Goal: Information Seeking & Learning: Check status

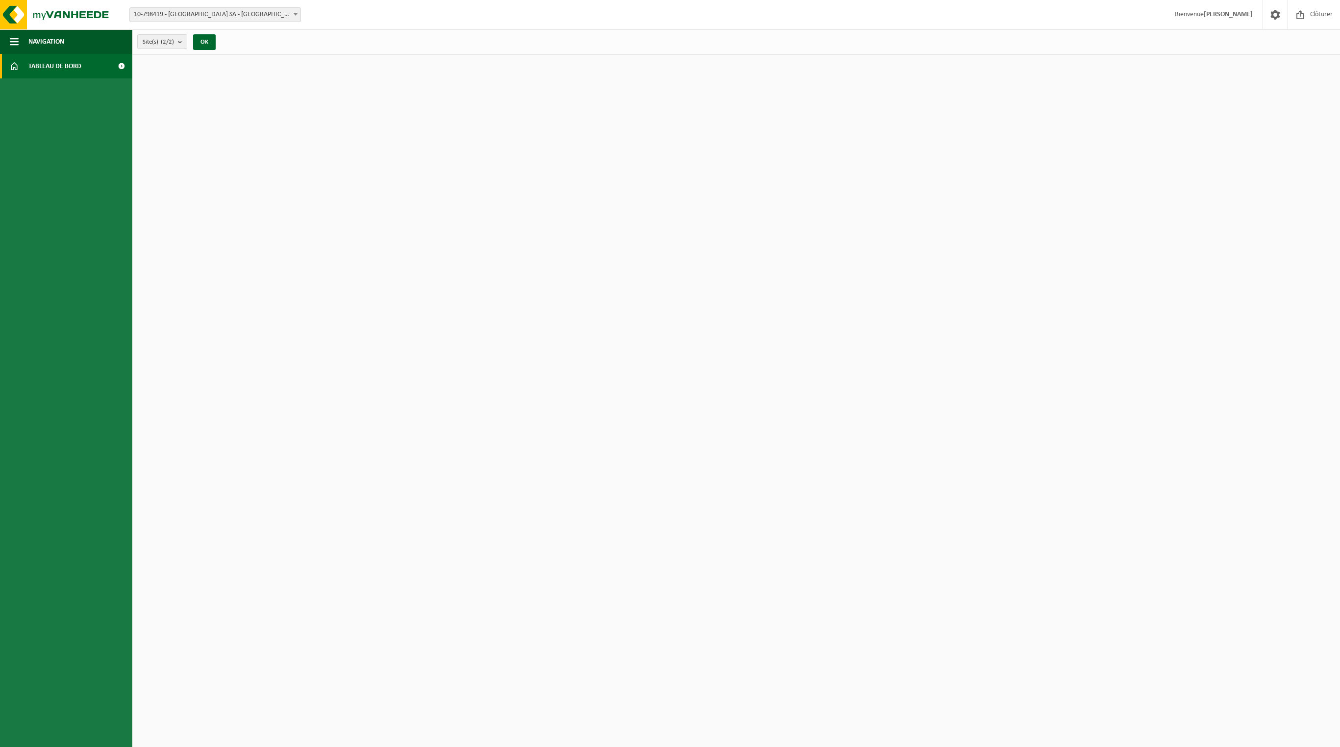
click at [222, 139] on html "Site: 10-777016 - EMEIS BELGIUM-LUXEMBOURG SA - UCCLE 10-782703 - 'T BUURTHUIS …" at bounding box center [670, 373] width 1340 height 747
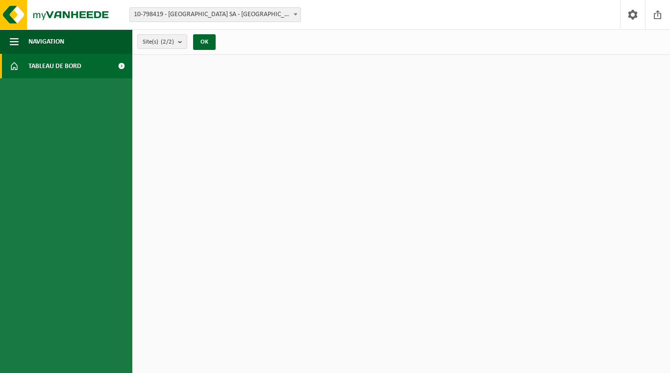
click at [119, 65] on span at bounding box center [121, 66] width 22 height 25
click at [211, 41] on button "OK" at bounding box center [204, 42] width 23 height 16
click at [630, 10] on span at bounding box center [632, 14] width 15 height 29
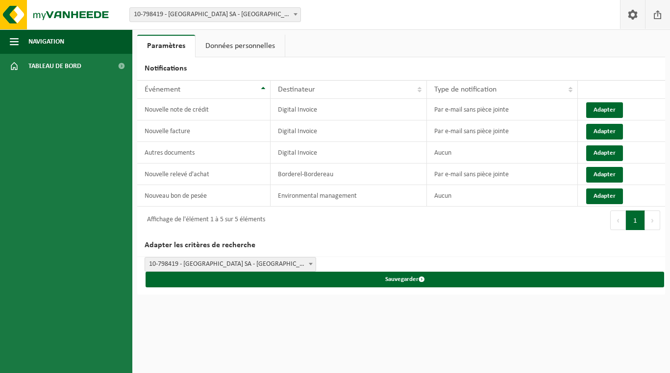
click at [656, 19] on span at bounding box center [657, 14] width 15 height 29
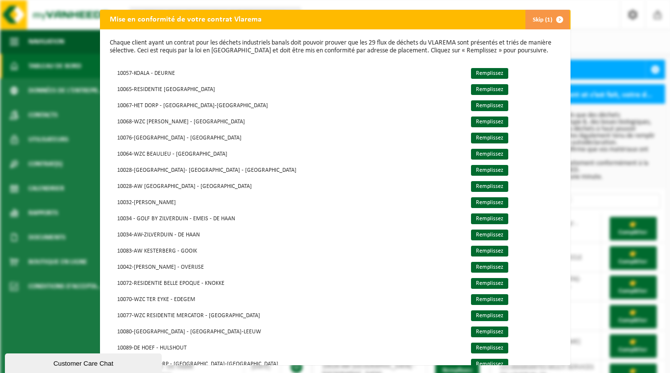
click at [550, 24] on span "button" at bounding box center [560, 20] width 20 height 20
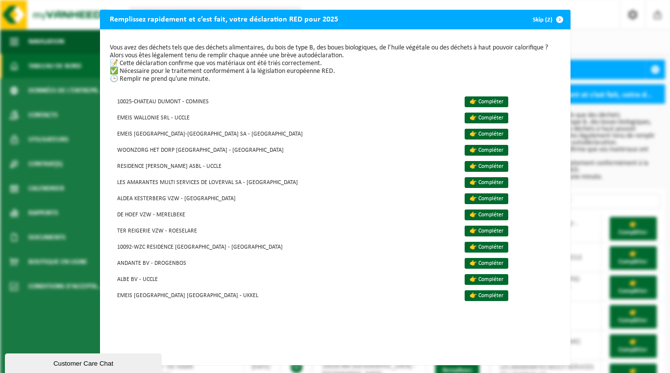
click at [550, 19] on span "button" at bounding box center [560, 20] width 20 height 20
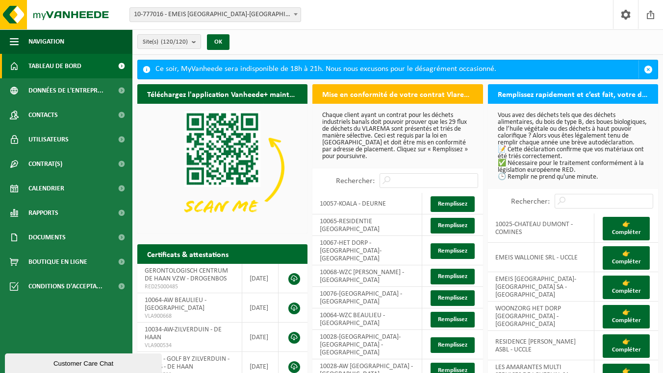
click at [187, 14] on span "10-777016 - EMEIS [GEOGRAPHIC_DATA]-[GEOGRAPHIC_DATA] SA - [GEOGRAPHIC_DATA]" at bounding box center [215, 15] width 171 height 14
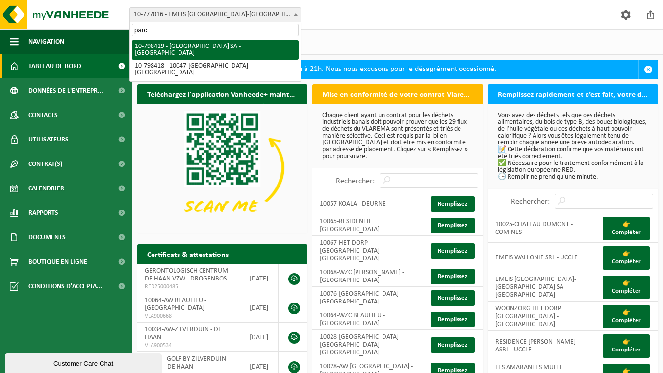
type input "parc"
select select "32981"
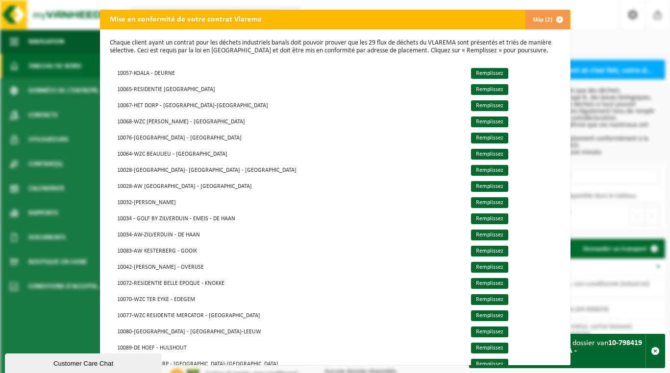
click at [550, 24] on span "button" at bounding box center [560, 20] width 20 height 20
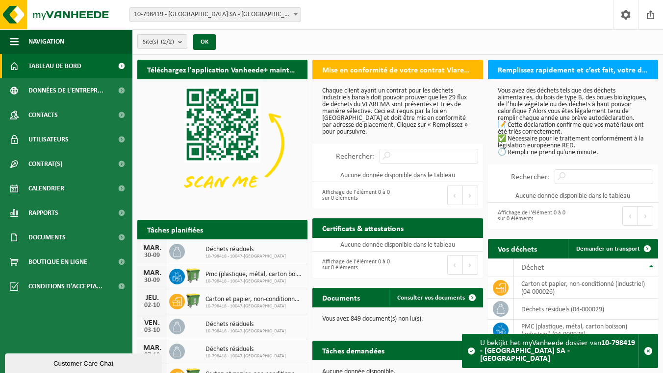
click at [296, 18] on span at bounding box center [296, 14] width 10 height 13
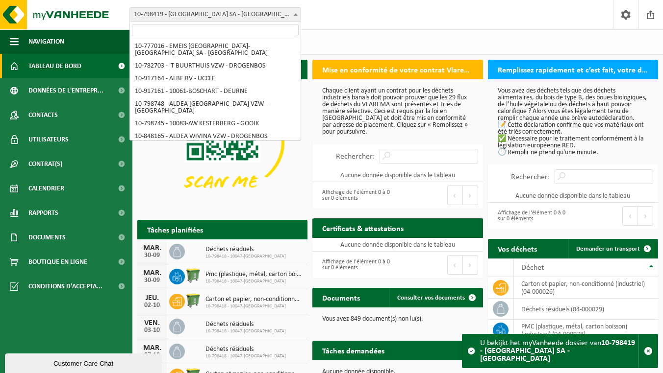
scroll to position [1209, 0]
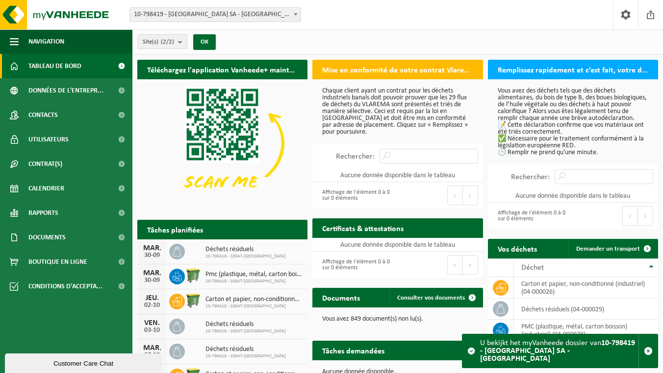
click at [295, 18] on span at bounding box center [296, 14] width 10 height 13
click at [210, 39] on button "OK" at bounding box center [204, 42] width 23 height 16
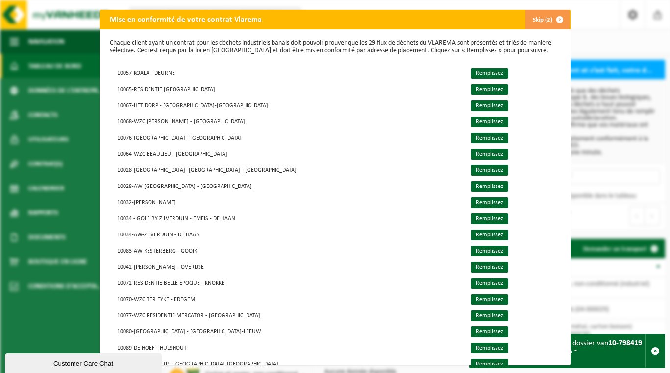
click at [554, 19] on span "button" at bounding box center [560, 20] width 20 height 20
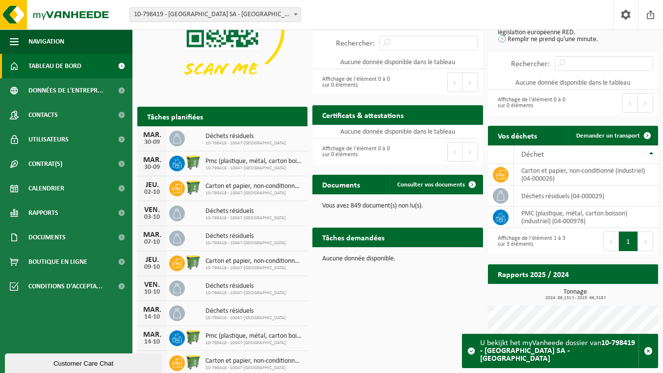
scroll to position [120, 0]
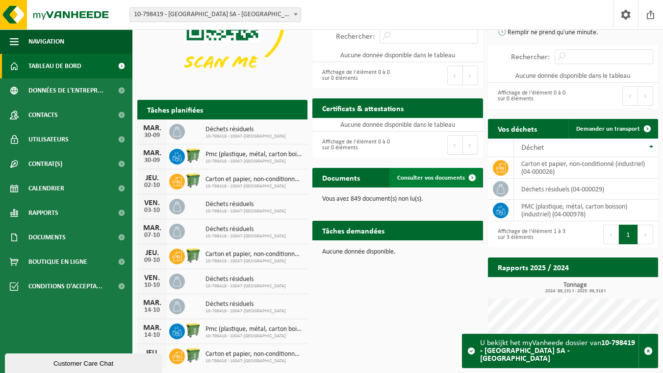
click at [446, 176] on span "Consulter vos documents" at bounding box center [431, 178] width 68 height 6
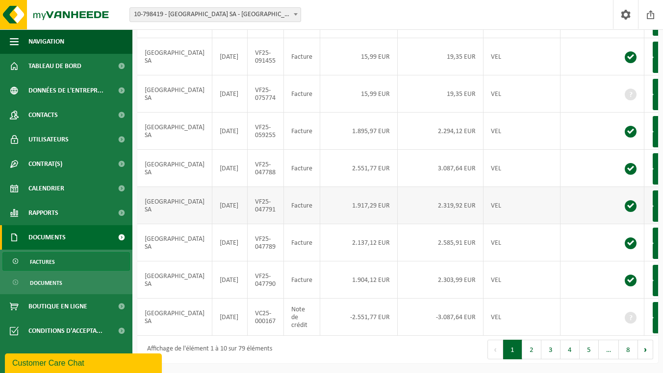
scroll to position [265, 0]
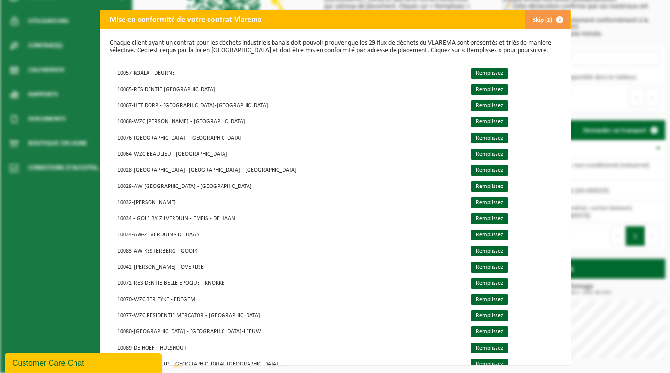
click at [538, 24] on button "Skip (2)" at bounding box center [547, 20] width 45 height 20
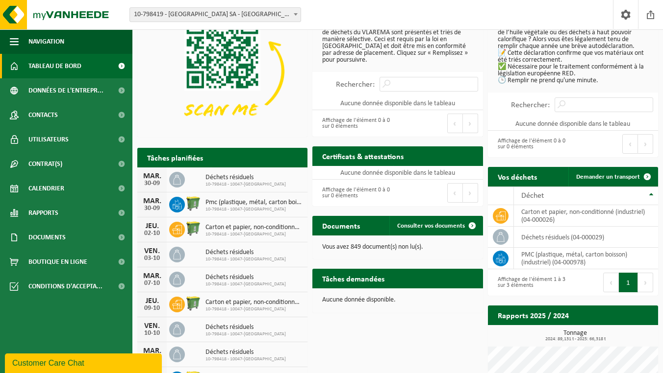
scroll to position [120, 0]
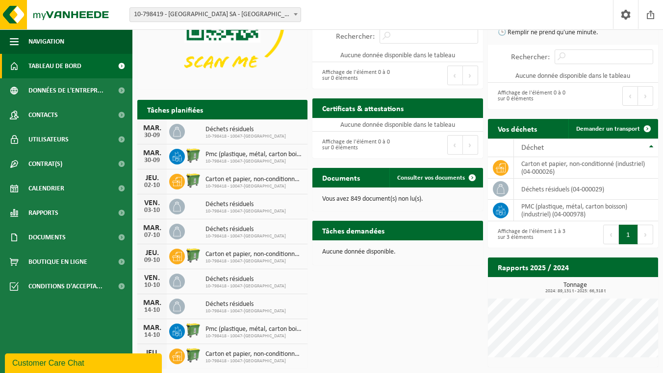
click at [53, 62] on span "Tableau de bord" at bounding box center [54, 66] width 53 height 25
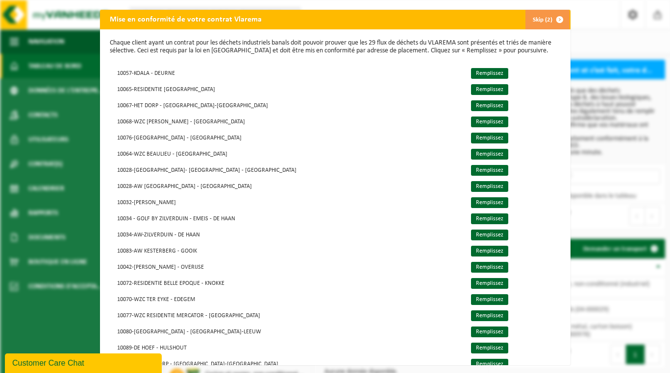
click at [550, 18] on span "button" at bounding box center [560, 20] width 20 height 20
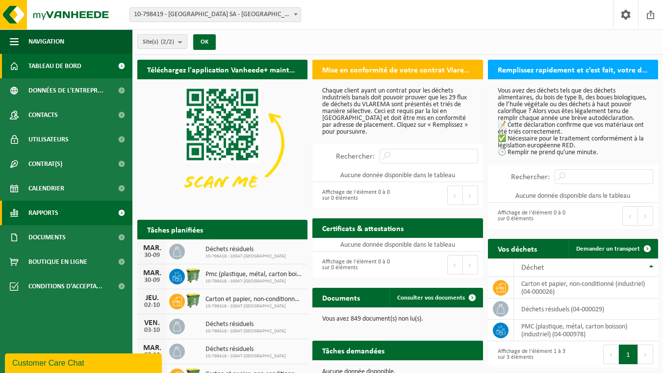
click at [59, 210] on link "Rapports" at bounding box center [66, 213] width 132 height 25
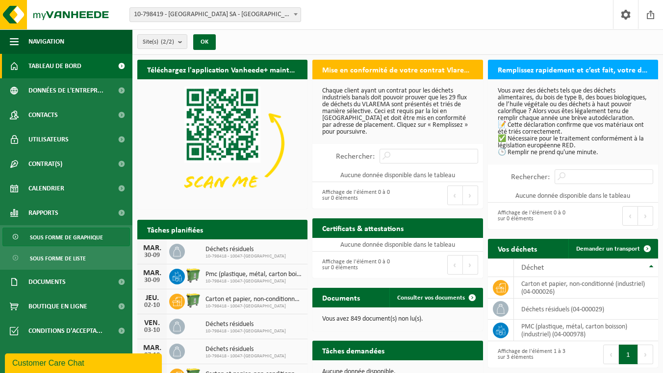
click at [74, 237] on span "Sous forme de graphique" at bounding box center [66, 237] width 73 height 19
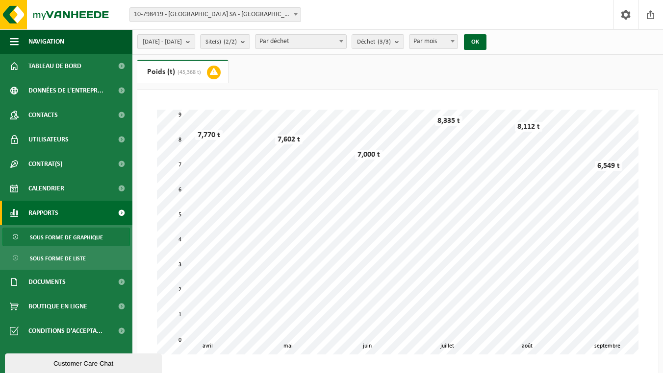
click at [195, 39] on b "submit" at bounding box center [190, 42] width 9 height 14
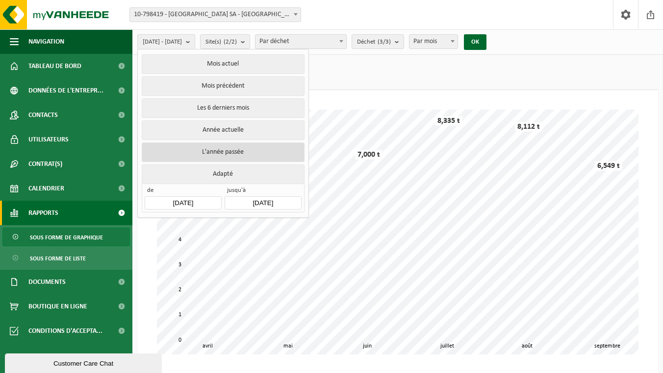
click at [252, 150] on button "L'année passée" at bounding box center [223, 153] width 162 height 20
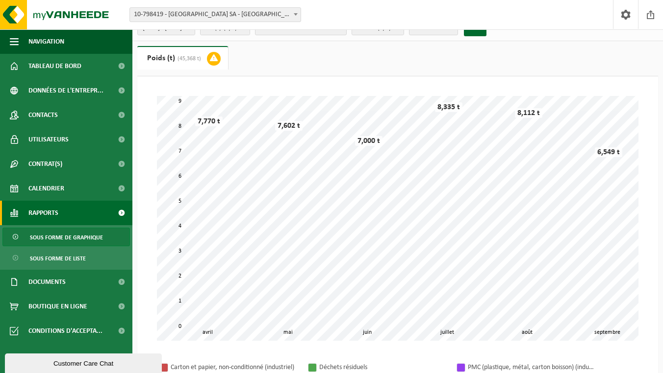
scroll to position [6, 0]
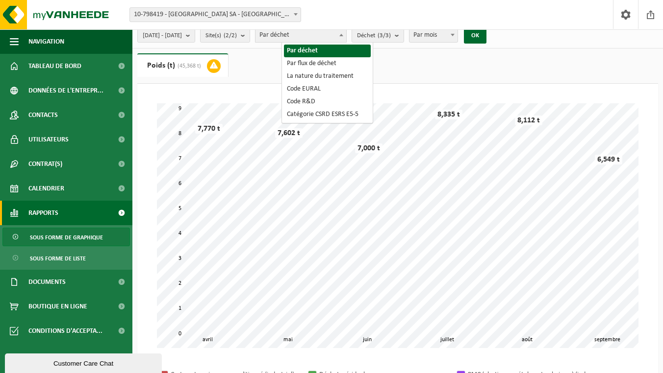
click at [346, 37] on span at bounding box center [341, 34] width 10 height 13
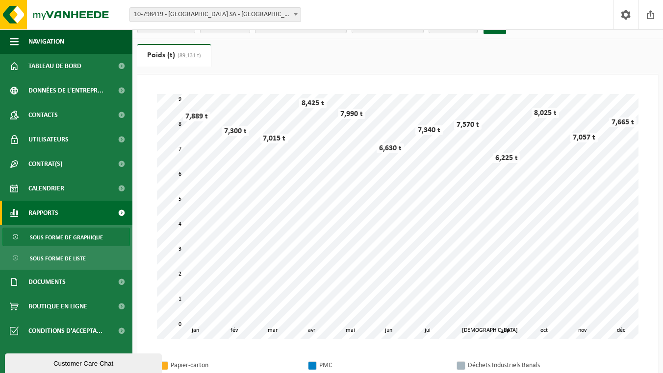
scroll to position [0, 0]
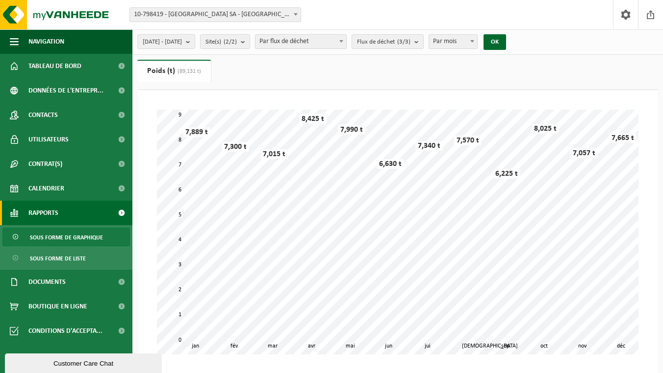
click at [334, 44] on span "Par flux de déchet" at bounding box center [300, 42] width 91 height 14
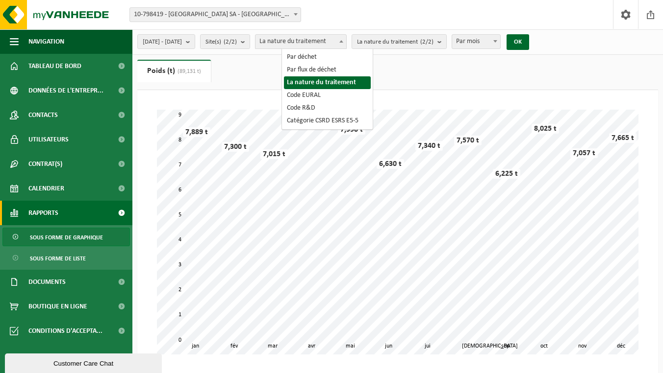
click at [319, 42] on span "La nature du traitement" at bounding box center [300, 42] width 91 height 14
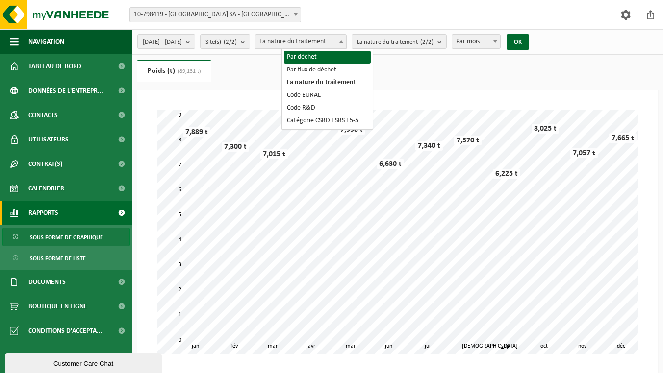
select select "1"
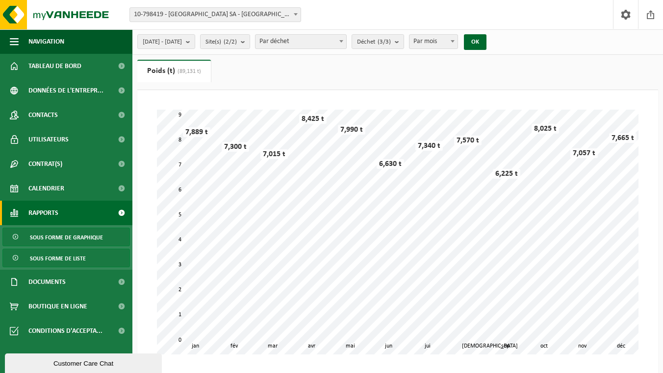
click at [90, 259] on link "Sous forme de liste" at bounding box center [65, 258] width 127 height 19
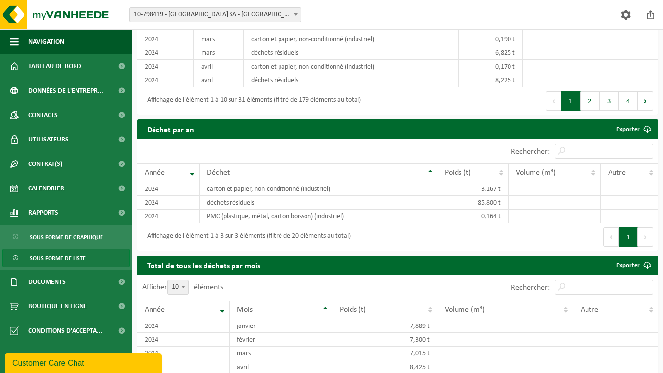
scroll to position [930, 0]
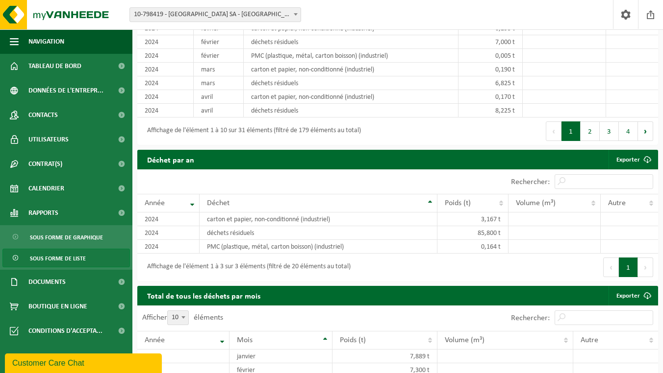
click at [191, 213] on th "Année" at bounding box center [168, 203] width 62 height 19
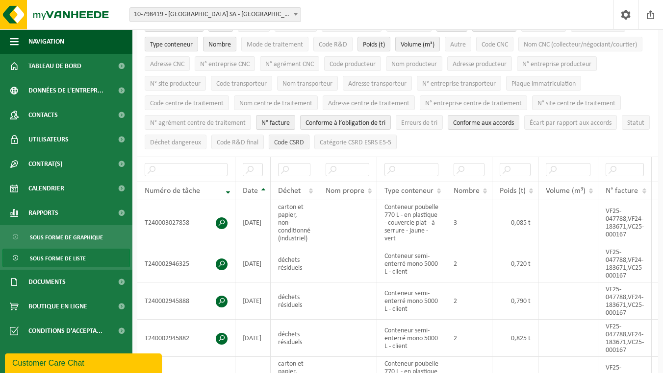
scroll to position [0, 0]
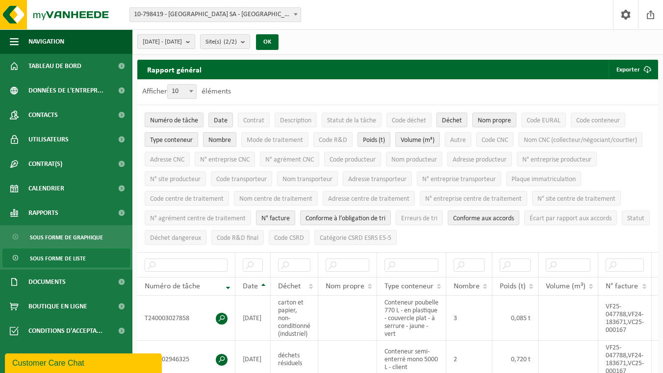
click at [195, 38] on b "submit" at bounding box center [190, 42] width 9 height 14
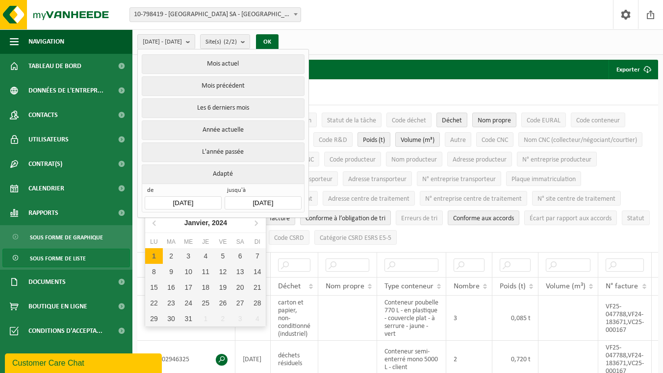
click at [180, 200] on input "[DATE]" at bounding box center [183, 202] width 76 height 13
click at [154, 226] on icon at bounding box center [155, 223] width 16 height 16
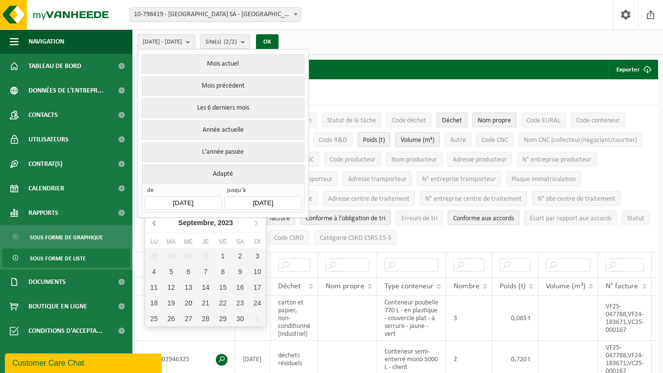
click at [154, 226] on icon at bounding box center [155, 223] width 16 height 16
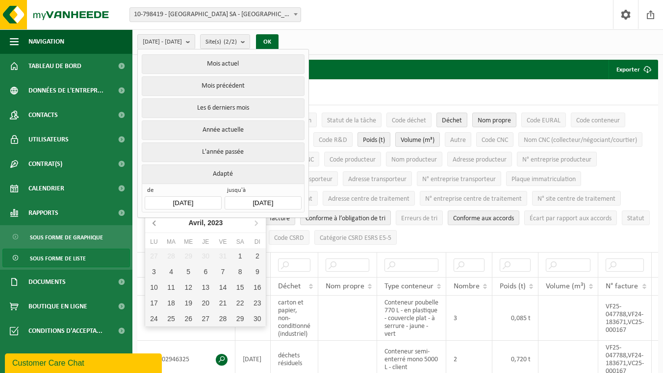
click at [154, 226] on icon at bounding box center [155, 223] width 16 height 16
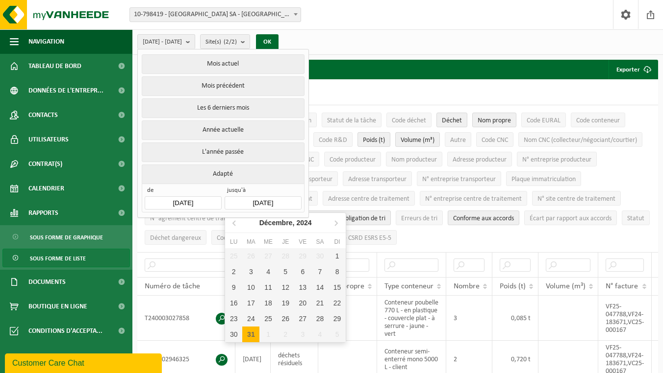
click at [253, 205] on input "[DATE]" at bounding box center [262, 202] width 76 height 13
click at [233, 226] on icon at bounding box center [235, 223] width 16 height 16
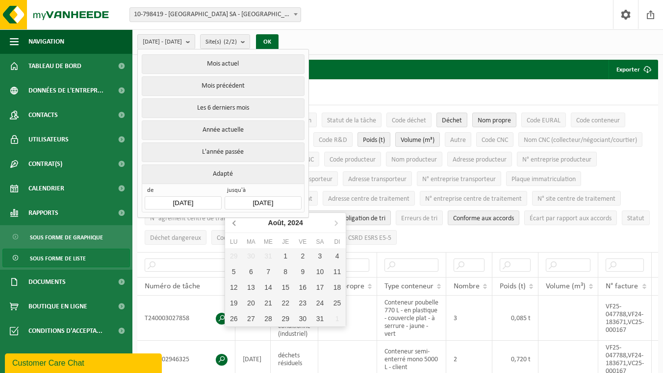
click at [233, 226] on icon at bounding box center [235, 223] width 16 height 16
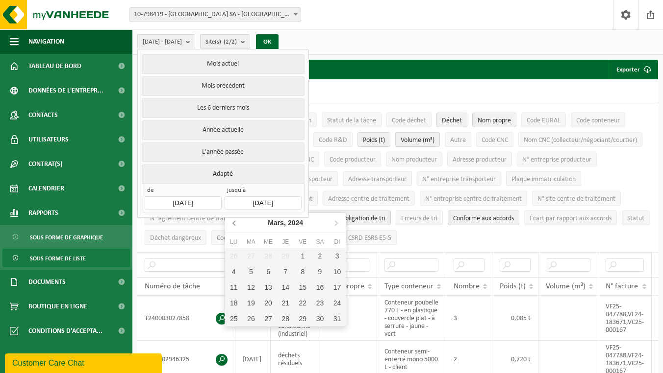
click at [233, 226] on icon at bounding box center [235, 223] width 16 height 16
click at [233, 226] on nav "Janvier, 2024" at bounding box center [285, 223] width 121 height 20
click at [235, 224] on nav "Janvier, 2024" at bounding box center [285, 223] width 121 height 20
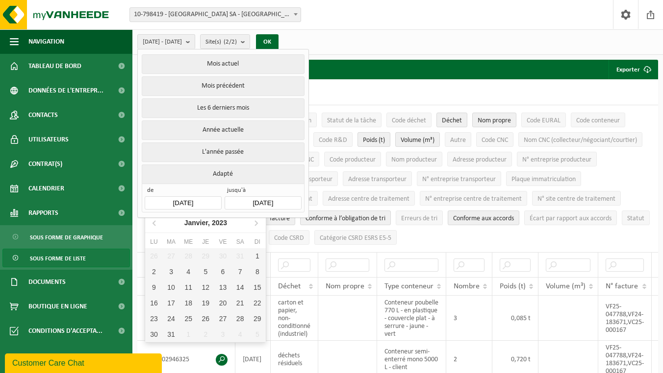
click at [211, 203] on input "[DATE]" at bounding box center [183, 202] width 76 height 13
click at [185, 223] on div "Janvier, 2023" at bounding box center [205, 223] width 51 height 16
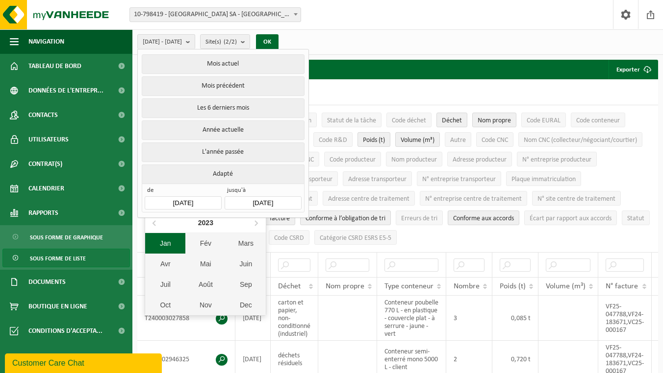
click at [171, 244] on div "Jan" at bounding box center [165, 243] width 40 height 21
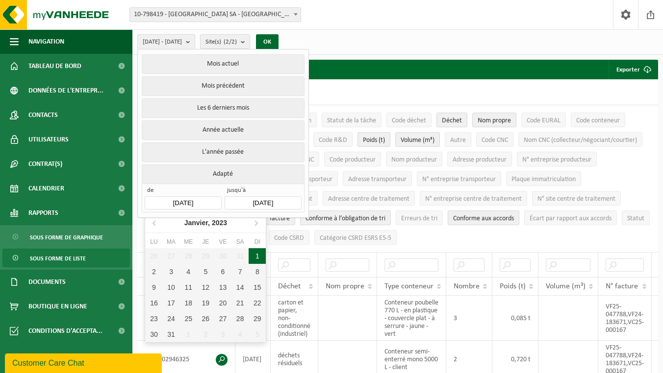
click at [255, 259] on div "1" at bounding box center [256, 256] width 17 height 16
type input "2023-01-01"
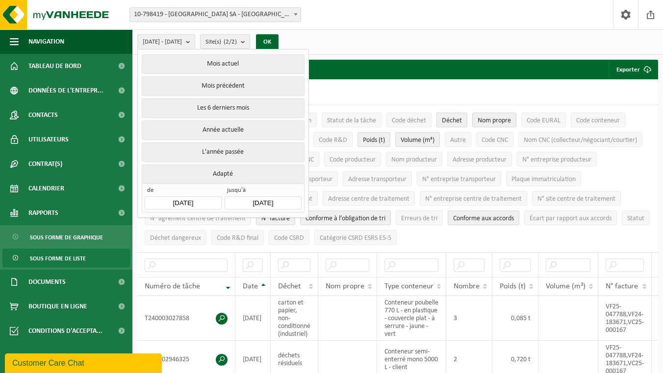
click at [280, 197] on input "[DATE]" at bounding box center [262, 202] width 76 height 13
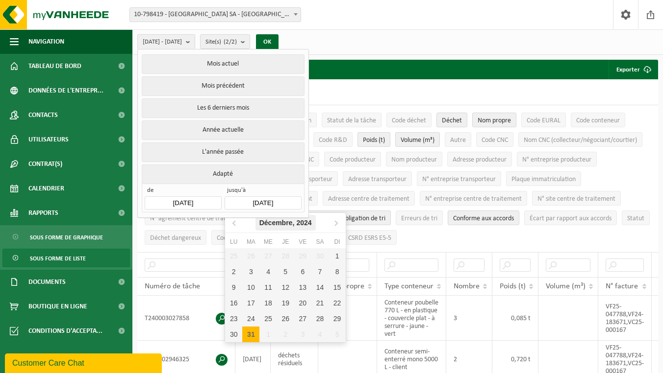
click at [263, 222] on div "Décembre, 2024" at bounding box center [285, 223] width 60 height 16
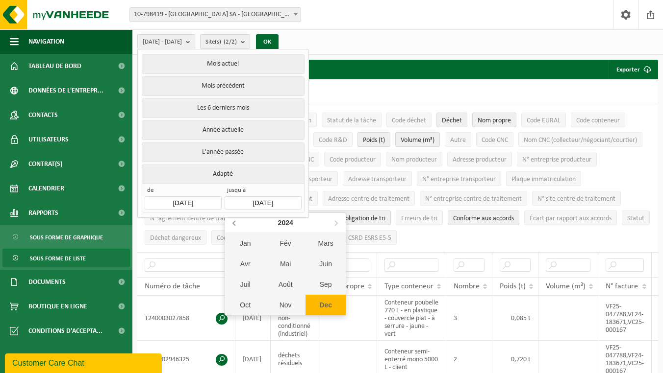
click at [234, 221] on icon at bounding box center [235, 223] width 16 height 16
click at [315, 299] on div "Dec" at bounding box center [325, 305] width 40 height 21
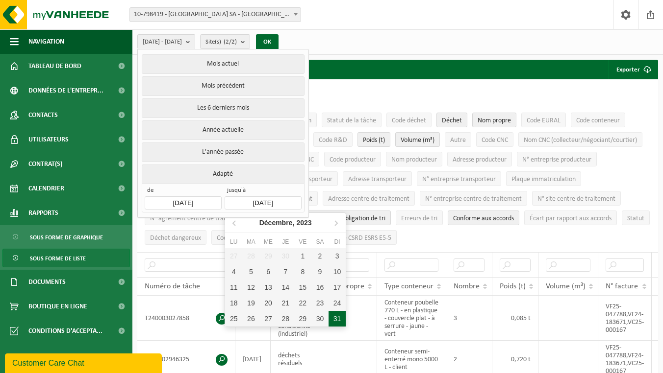
click at [333, 318] on div "31" at bounding box center [336, 319] width 17 height 16
type input "2023-12-31"
type input "2023-01-01"
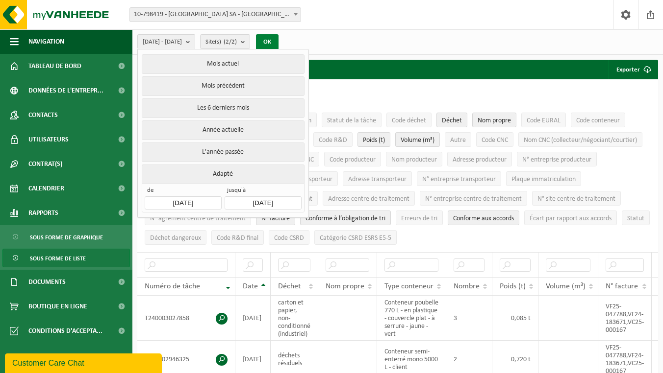
click at [278, 42] on button "OK" at bounding box center [267, 42] width 23 height 16
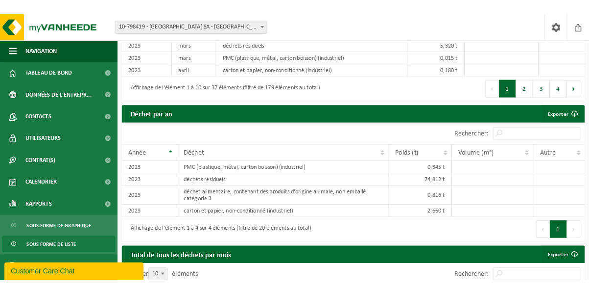
scroll to position [1006, 0]
